Goal: Task Accomplishment & Management: Use online tool/utility

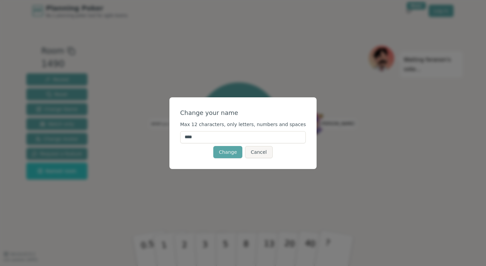
click at [244, 138] on input "****" at bounding box center [243, 137] width 126 height 12
type input "*"
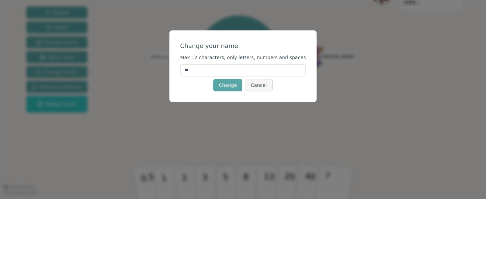
type input "***"
click at [231, 151] on button "Change" at bounding box center [227, 152] width 29 height 12
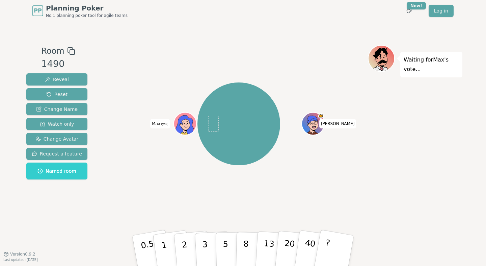
click at [182, 122] on icon at bounding box center [186, 123] width 22 height 2
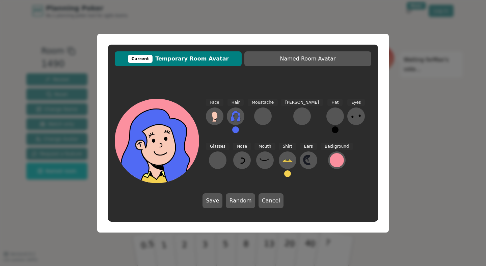
click at [236, 116] on icon at bounding box center [235, 116] width 11 height 11
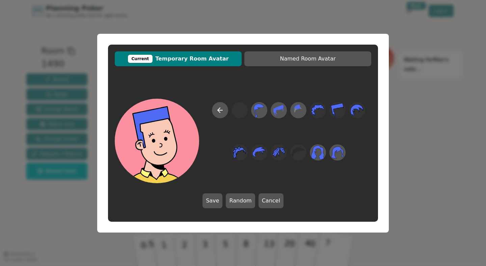
click at [223, 112] on icon at bounding box center [220, 110] width 8 height 8
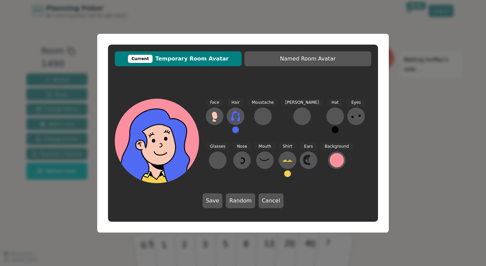
click at [234, 117] on icon at bounding box center [235, 116] width 11 height 11
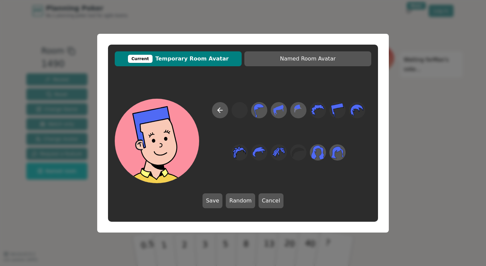
click at [271, 200] on button "Cancel" at bounding box center [271, 200] width 25 height 15
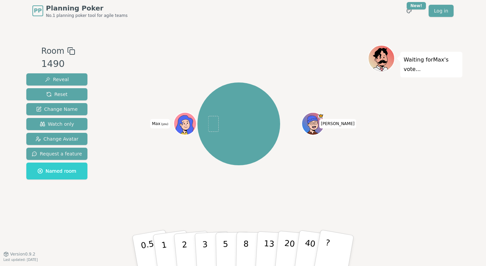
click at [184, 121] on icon at bounding box center [184, 126] width 21 height 20
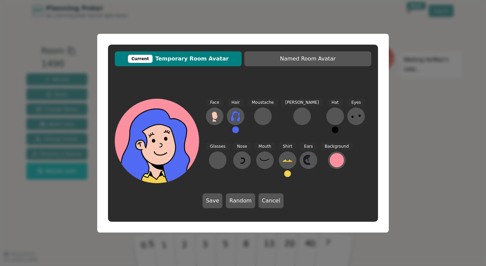
click at [238, 118] on icon at bounding box center [235, 116] width 11 height 11
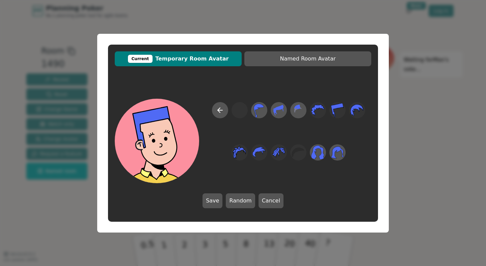
click at [219, 194] on button "Save" at bounding box center [213, 200] width 20 height 15
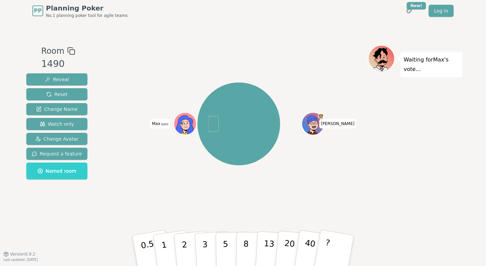
click at [188, 125] on div at bounding box center [186, 131] width 22 height 20
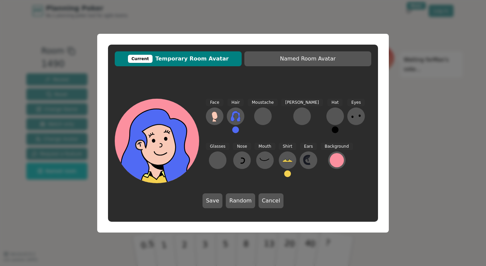
click at [351, 112] on icon at bounding box center [356, 116] width 11 height 11
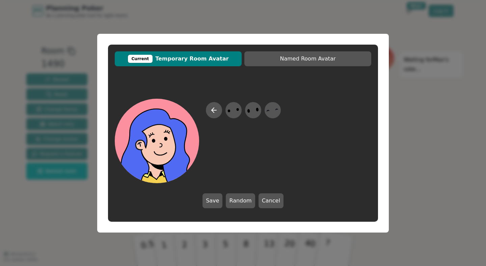
click at [253, 111] on icon at bounding box center [253, 109] width 13 height 15
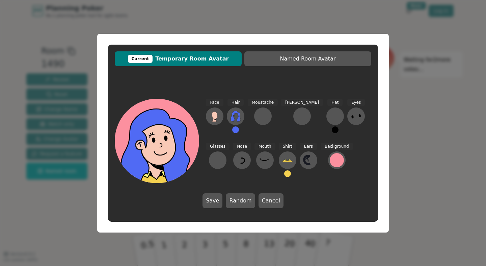
click at [258, 116] on div at bounding box center [263, 116] width 11 height 11
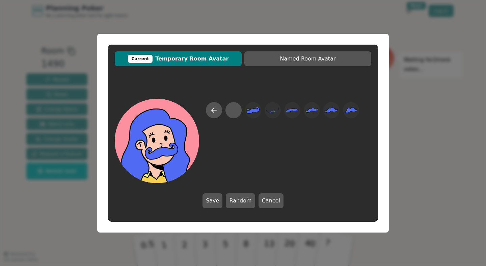
click at [217, 204] on button "Save" at bounding box center [213, 200] width 20 height 15
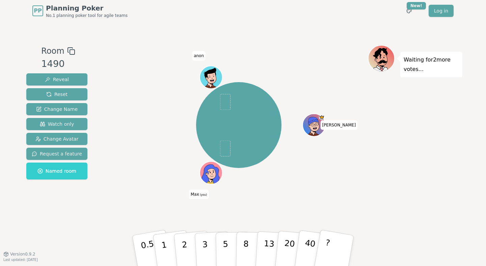
click at [214, 175] on icon at bounding box center [212, 176] width 11 height 4
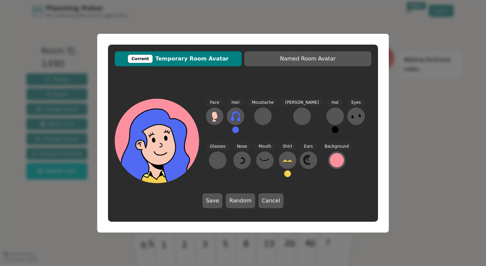
click at [244, 207] on button "Random" at bounding box center [240, 200] width 29 height 15
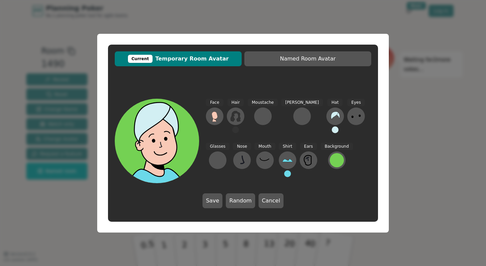
click at [241, 202] on button "Random" at bounding box center [240, 200] width 29 height 15
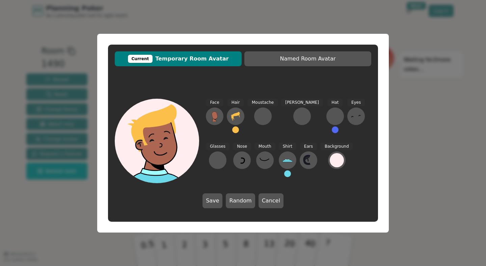
click at [244, 204] on button "Random" at bounding box center [240, 200] width 29 height 15
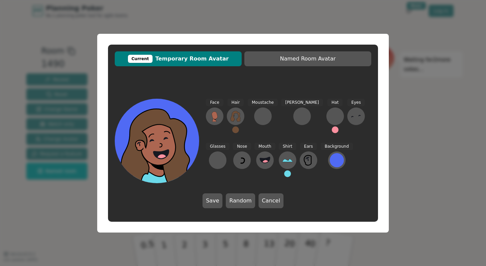
click at [246, 205] on button "Random" at bounding box center [240, 200] width 29 height 15
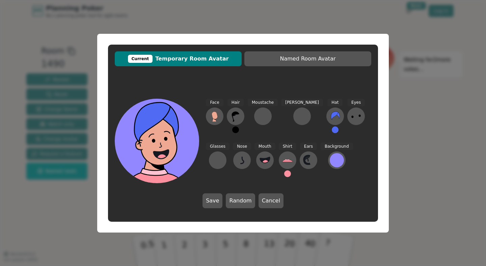
click at [241, 201] on button "Random" at bounding box center [240, 200] width 29 height 15
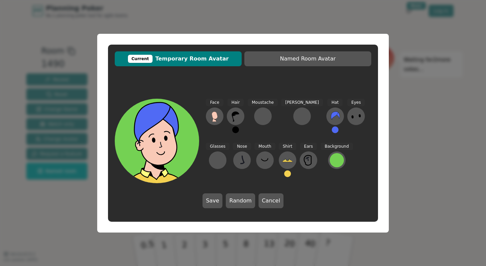
click at [330, 122] on icon at bounding box center [335, 116] width 11 height 11
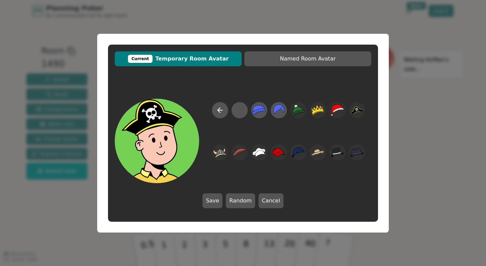
click at [305, 57] on span "Named Room Avatar" at bounding box center [308, 59] width 120 height 8
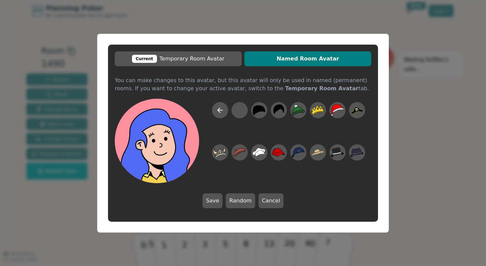
click at [211, 64] on button "Current Temporary Room Avatar" at bounding box center [178, 58] width 127 height 15
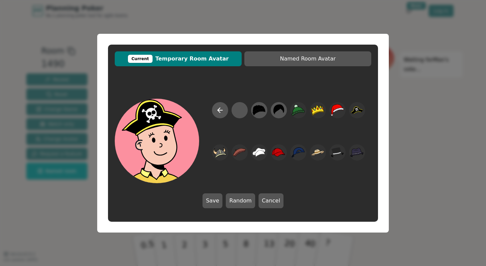
click at [215, 200] on button "Save" at bounding box center [213, 200] width 20 height 15
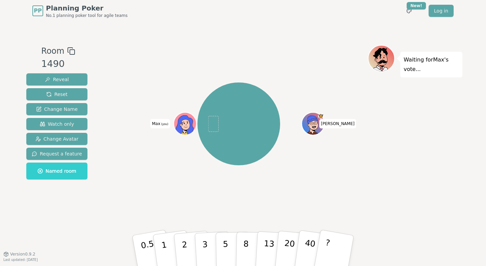
click at [183, 125] on div at bounding box center [186, 131] width 22 height 20
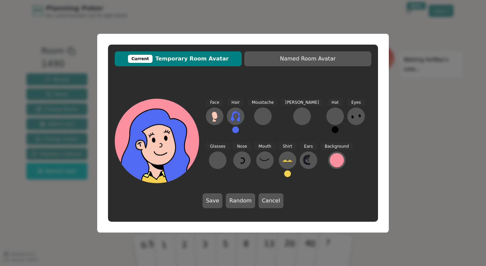
click at [330, 60] on span "Named Room Avatar" at bounding box center [308, 59] width 120 height 8
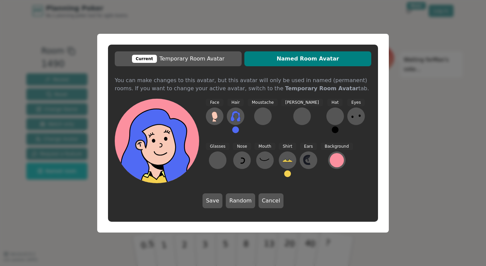
click at [330, 114] on div at bounding box center [335, 116] width 11 height 11
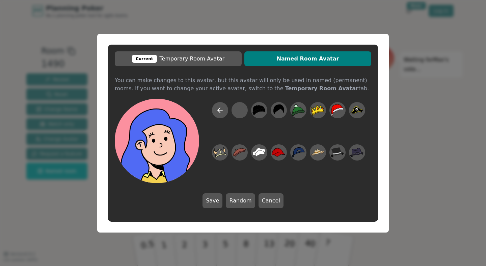
click at [357, 113] on icon at bounding box center [357, 109] width 13 height 15
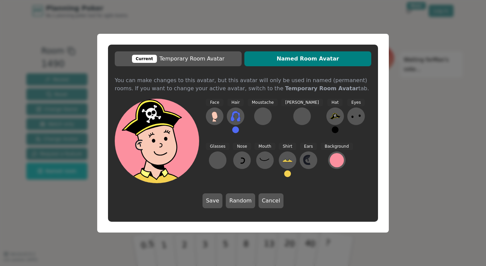
click at [223, 155] on div at bounding box center [217, 160] width 11 height 11
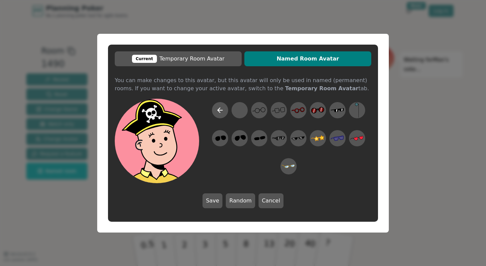
click at [338, 137] on icon at bounding box center [337, 137] width 13 height 5
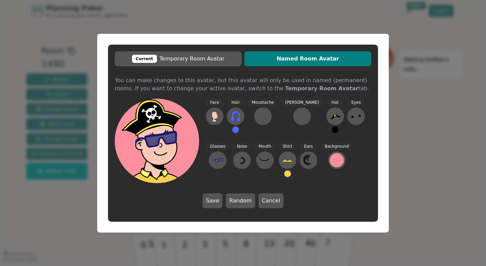
click at [223, 158] on icon at bounding box center [217, 160] width 11 height 4
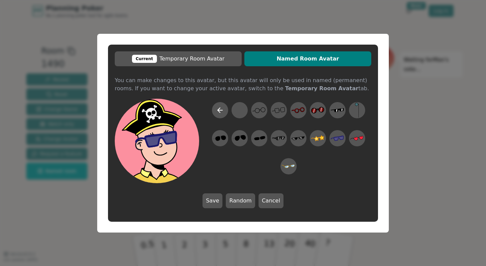
click at [259, 140] on icon at bounding box center [257, 138] width 5 height 3
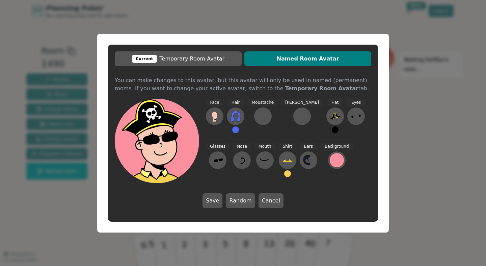
click at [258, 117] on div at bounding box center [263, 116] width 11 height 11
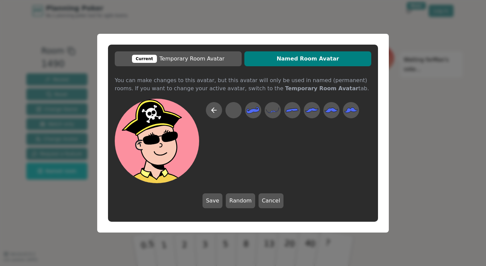
click at [274, 109] on icon at bounding box center [272, 109] width 13 height 15
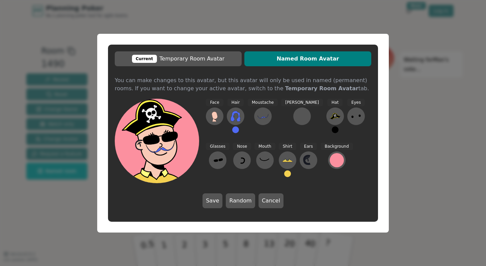
click at [236, 117] on icon at bounding box center [235, 116] width 11 height 11
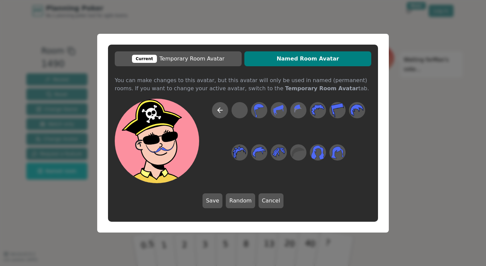
click at [299, 148] on icon at bounding box center [298, 152] width 13 height 10
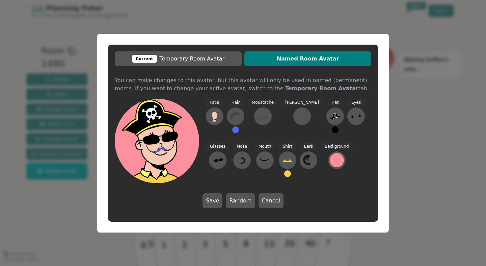
click at [220, 121] on icon at bounding box center [214, 116] width 11 height 11
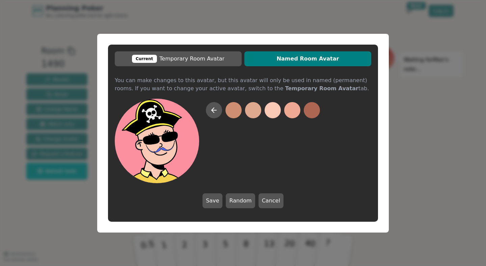
click at [290, 108] on button at bounding box center [292, 110] width 16 height 16
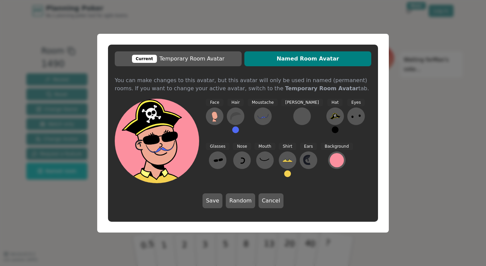
click at [208, 112] on button at bounding box center [215, 116] width 18 height 18
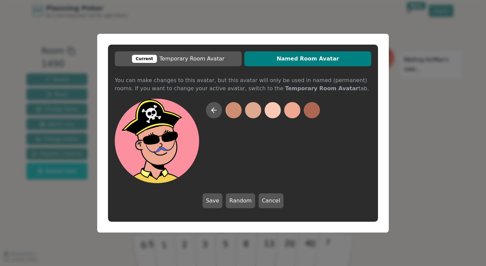
click at [273, 111] on button at bounding box center [273, 110] width 16 height 16
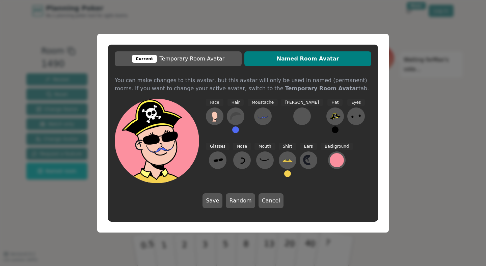
click at [351, 118] on icon at bounding box center [356, 116] width 11 height 11
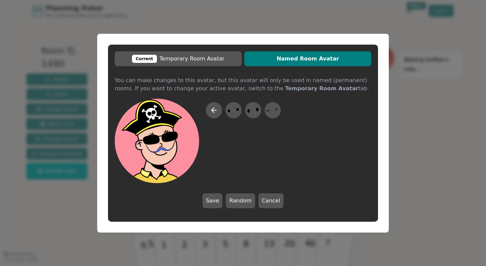
click at [234, 111] on icon at bounding box center [233, 109] width 13 height 15
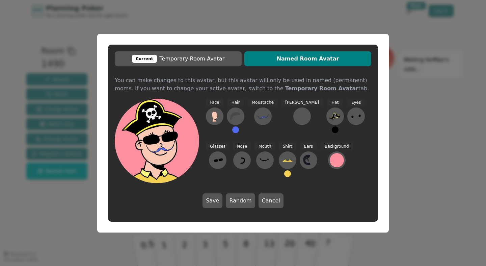
click at [241, 160] on icon at bounding box center [243, 160] width 4 height 5
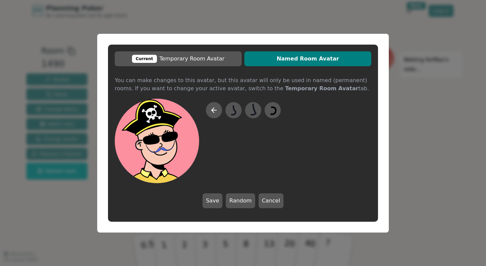
click at [236, 108] on icon at bounding box center [233, 109] width 13 height 15
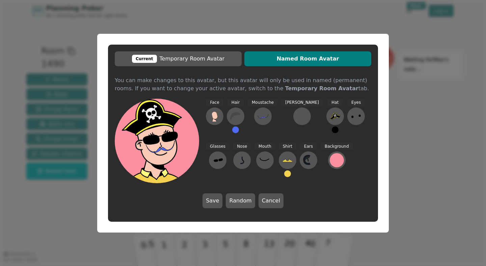
click at [260, 159] on icon at bounding box center [264, 159] width 9 height 3
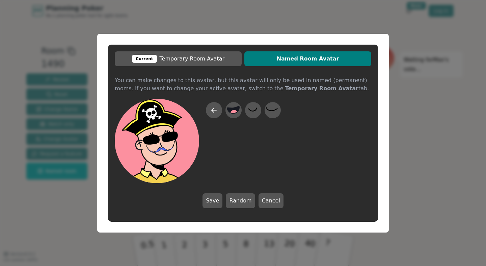
click at [273, 107] on icon at bounding box center [272, 109] width 13 height 15
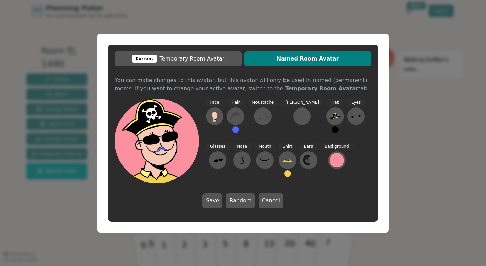
click at [307, 161] on icon at bounding box center [307, 159] width 1 height 3
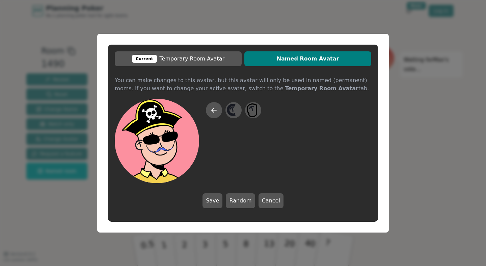
click at [251, 111] on icon at bounding box center [253, 109] width 13 height 15
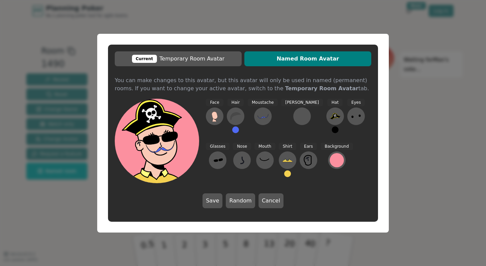
click at [304, 160] on icon at bounding box center [307, 160] width 7 height 10
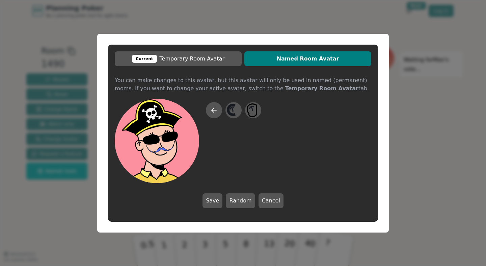
click at [235, 111] on icon at bounding box center [233, 109] width 13 height 15
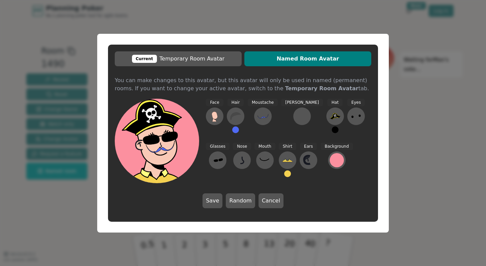
click at [297, 118] on div at bounding box center [302, 116] width 11 height 11
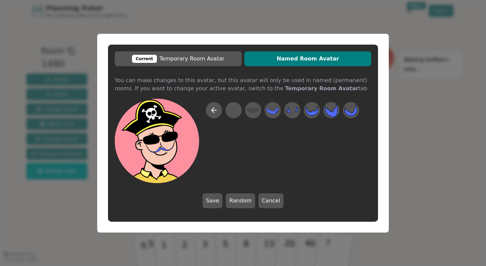
click at [293, 114] on icon at bounding box center [292, 109] width 13 height 15
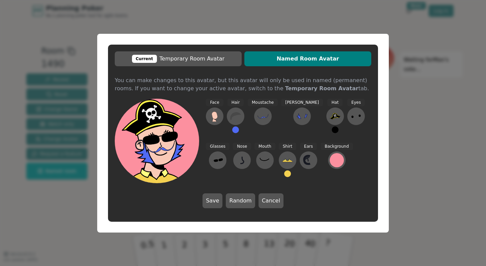
click at [215, 203] on button "Save" at bounding box center [213, 200] width 20 height 15
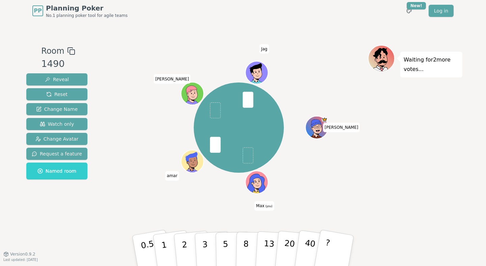
click at [56, 142] on span "Change Avatar" at bounding box center [56, 138] width 43 height 7
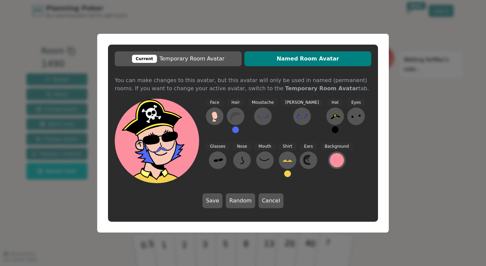
click at [351, 116] on icon at bounding box center [356, 116] width 11 height 11
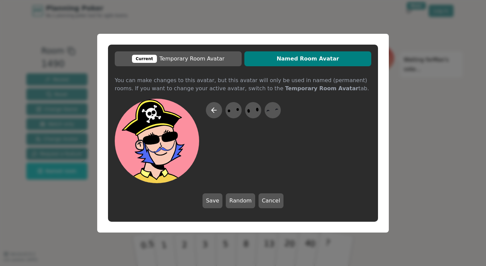
click at [276, 112] on icon at bounding box center [272, 109] width 13 height 15
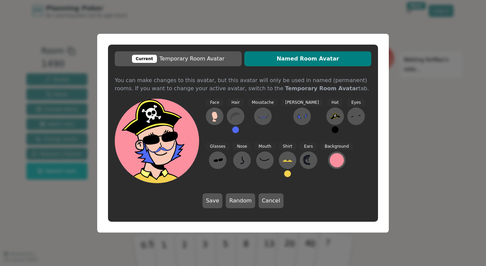
click at [351, 112] on icon at bounding box center [356, 116] width 11 height 11
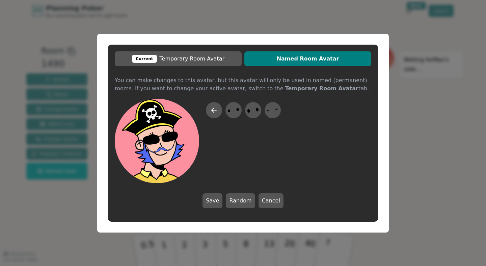
click at [232, 108] on icon at bounding box center [233, 109] width 13 height 15
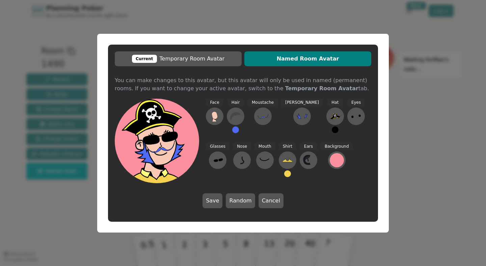
click at [236, 110] on button at bounding box center [236, 116] width 18 height 18
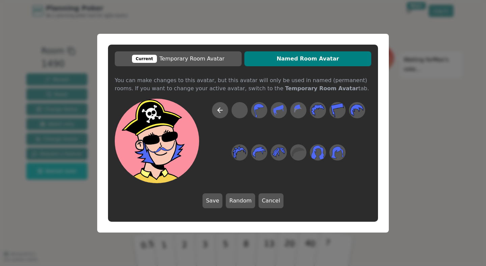
click at [221, 107] on icon at bounding box center [220, 110] width 8 height 8
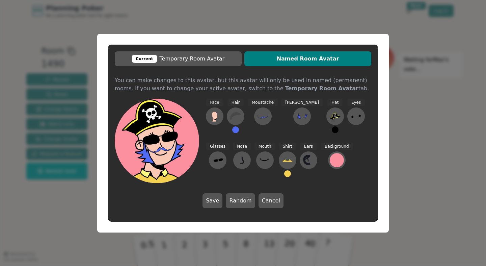
click at [219, 198] on button "Save" at bounding box center [213, 200] width 20 height 15
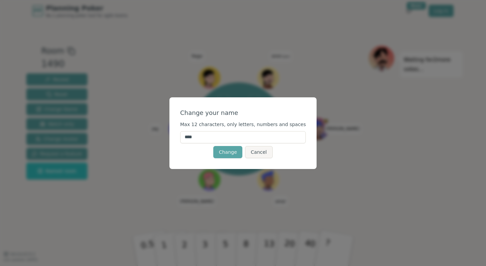
click at [246, 136] on input "****" at bounding box center [243, 137] width 126 height 12
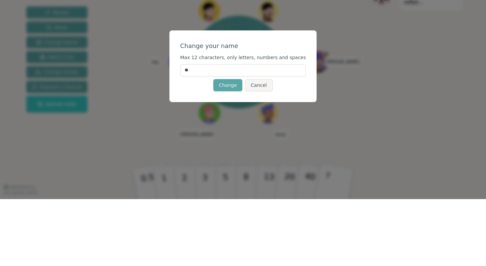
type input "*"
type input "***"
click at [236, 152] on button "Change" at bounding box center [227, 152] width 29 height 12
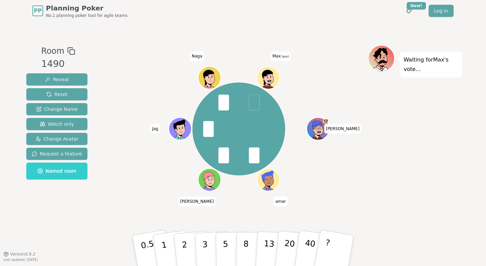
click at [208, 242] on button "3" at bounding box center [213, 257] width 37 height 53
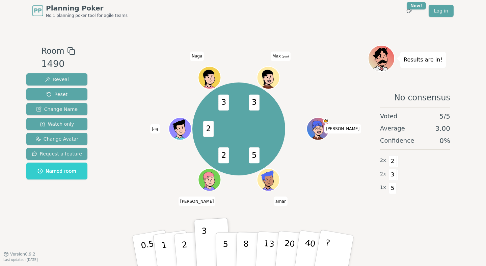
click at [77, 92] on button "Reset" at bounding box center [56, 94] width 61 height 12
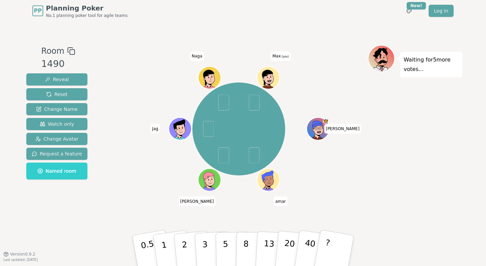
click at [224, 250] on p "5" at bounding box center [226, 257] width 6 height 36
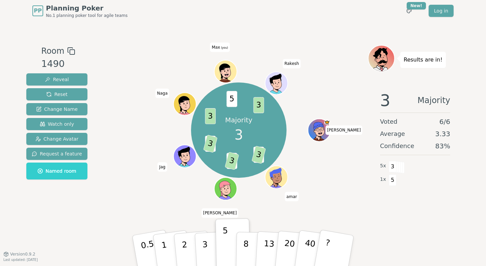
click at [210, 248] on button "3" at bounding box center [213, 257] width 37 height 53
